Goal: Information Seeking & Learning: Find specific fact

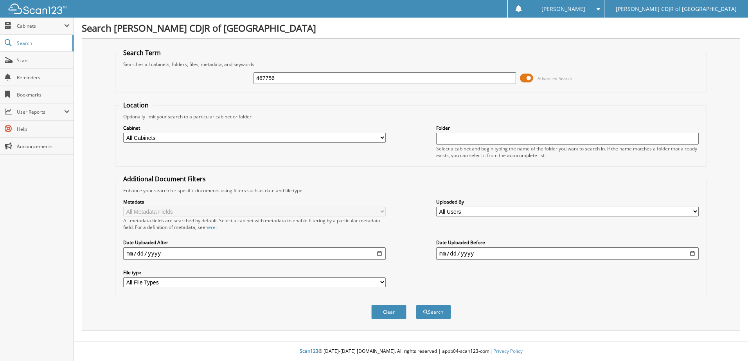
type input "467756"
click at [416, 305] on button "Search" at bounding box center [433, 312] width 35 height 14
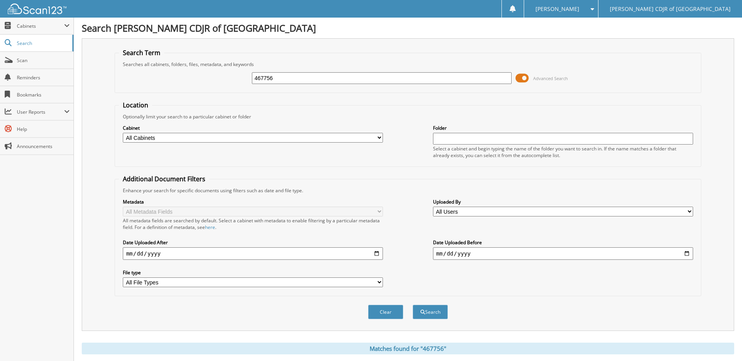
scroll to position [119, 0]
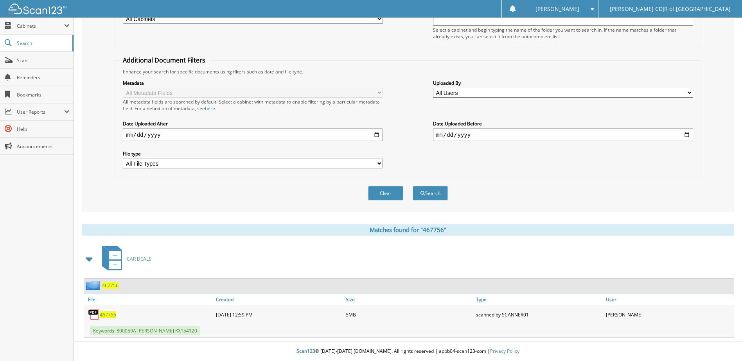
click at [106, 284] on span "467756" at bounding box center [110, 285] width 16 height 7
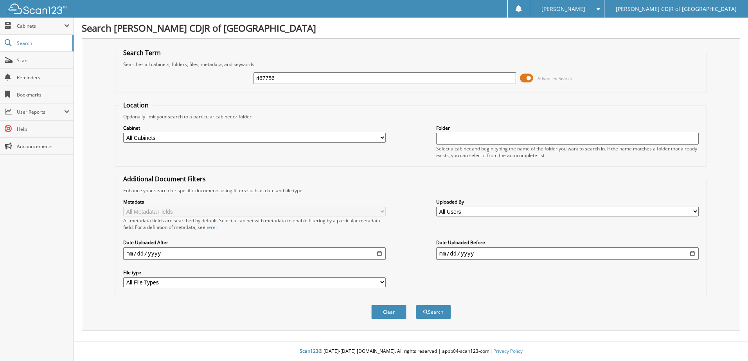
type input "467756"
click at [416, 305] on button "Search" at bounding box center [433, 312] width 35 height 14
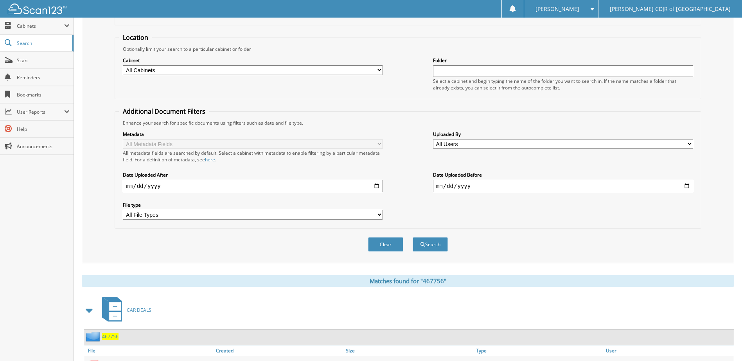
scroll to position [119, 0]
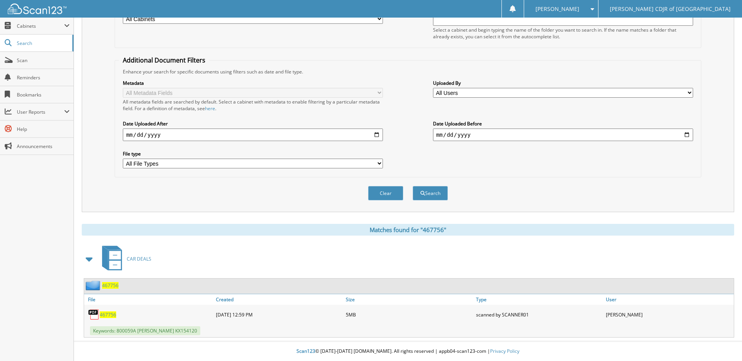
click at [105, 284] on span "467756" at bounding box center [110, 285] width 16 height 7
